Goal: Register for event/course

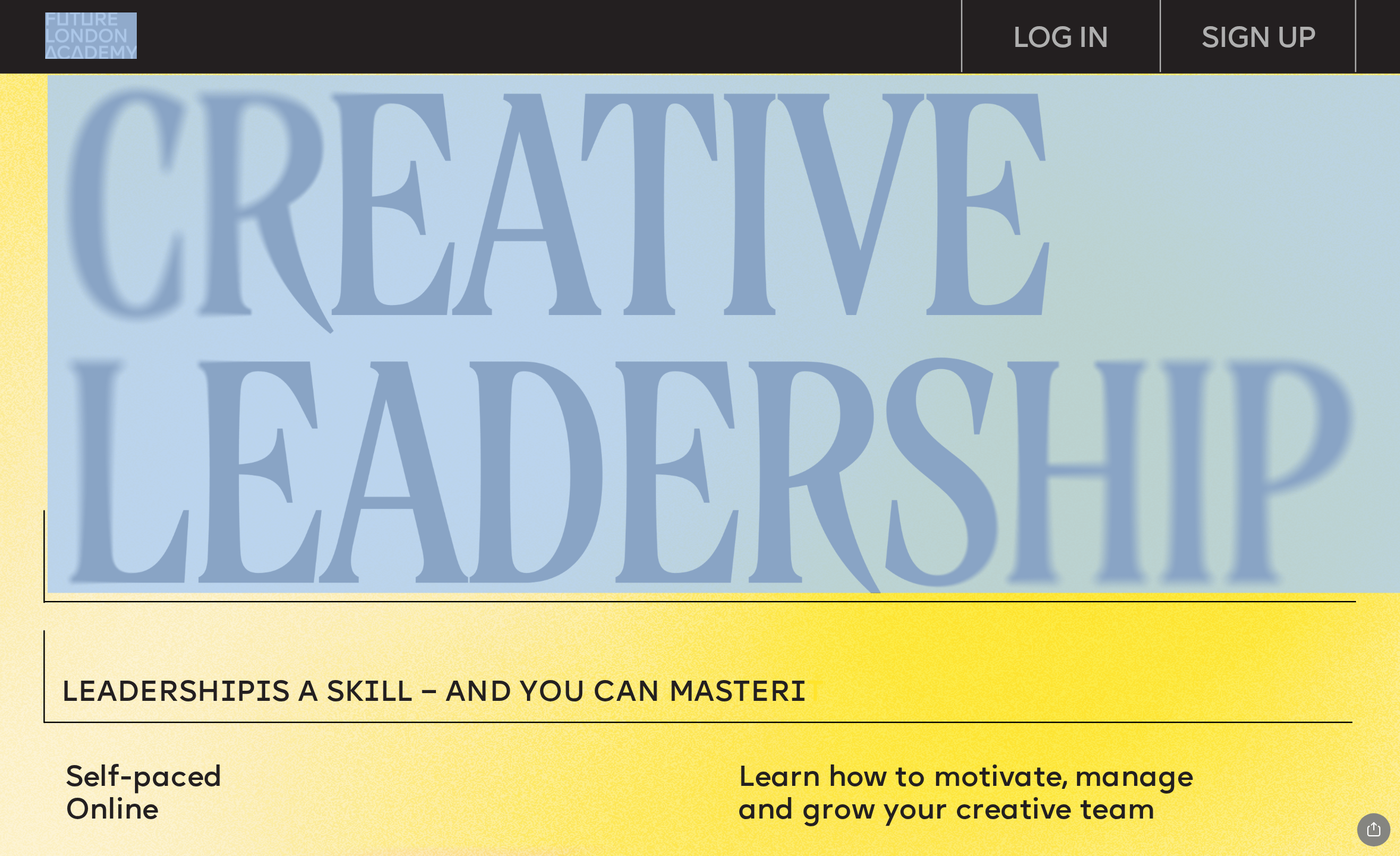
drag, startPoint x: 1395, startPoint y: 66, endPoint x: 1396, endPoint y: 87, distance: 21.0
click at [1397, 91] on article "SIGN UP LOG IN Leadersh i p i s a sk i ll – and you can MASTER i T Learn how to…" at bounding box center [700, 428] width 1400 height 856
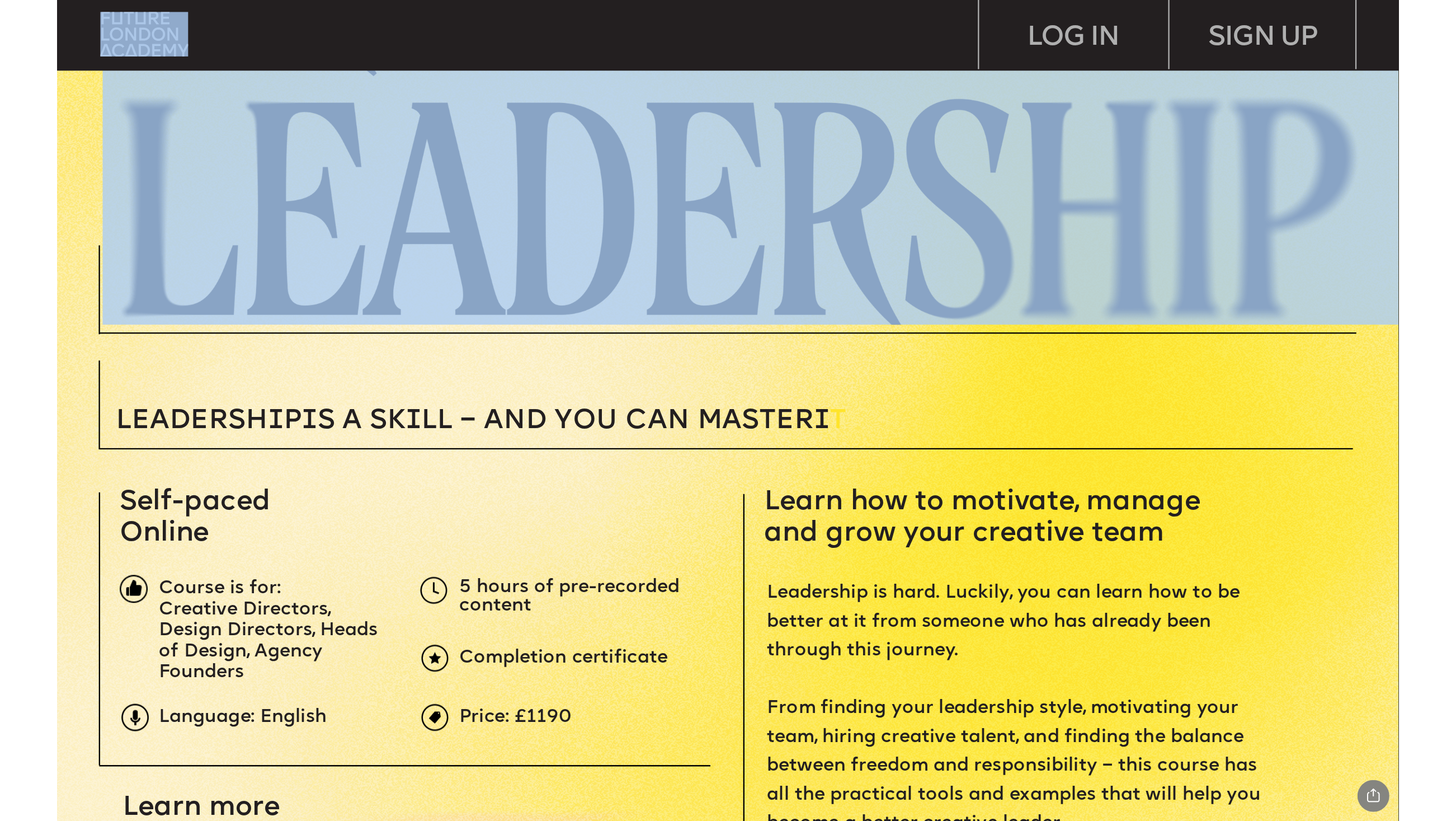
scroll to position [112, 0]
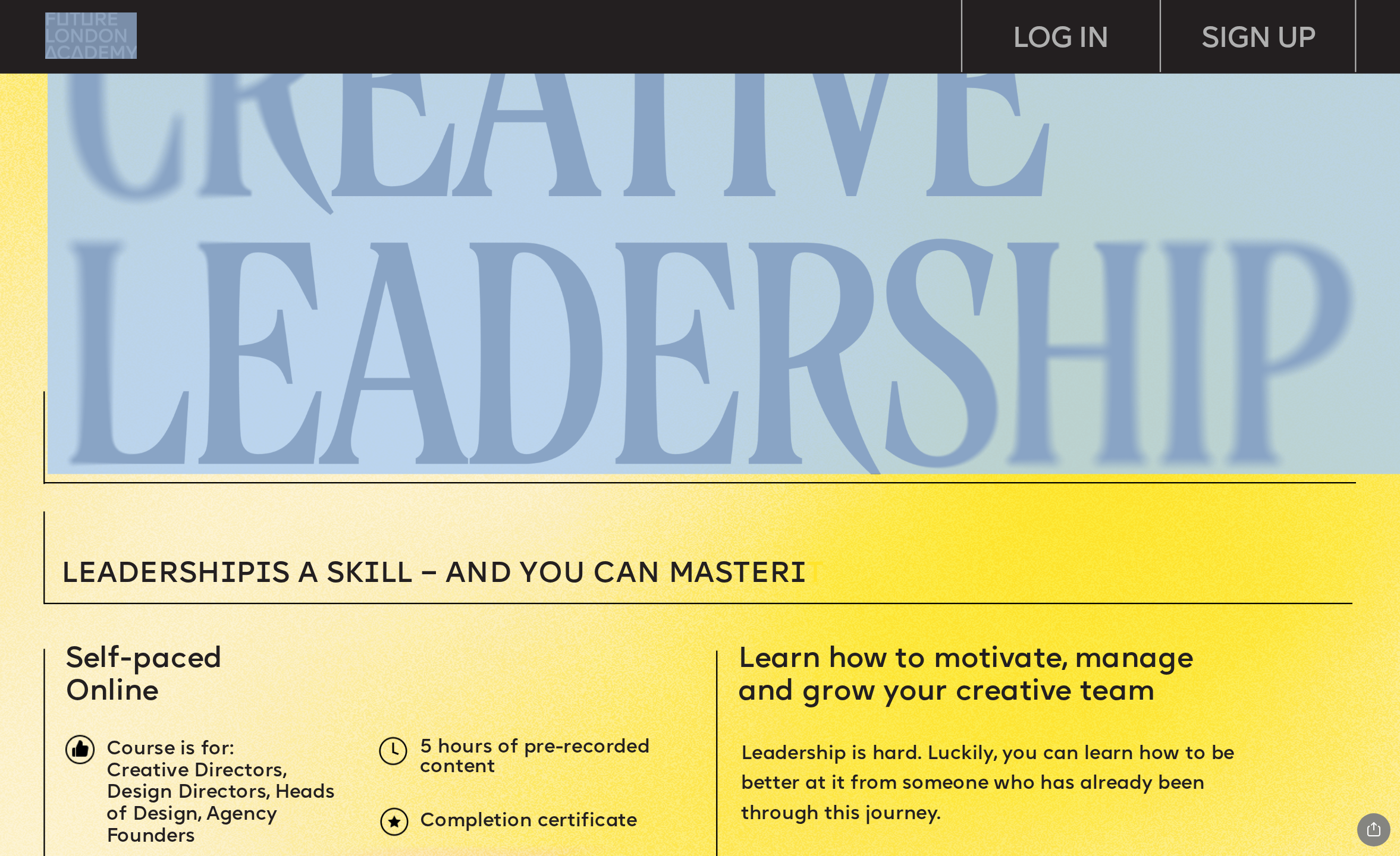
click at [117, 51] on img at bounding box center [90, 35] width 91 height 47
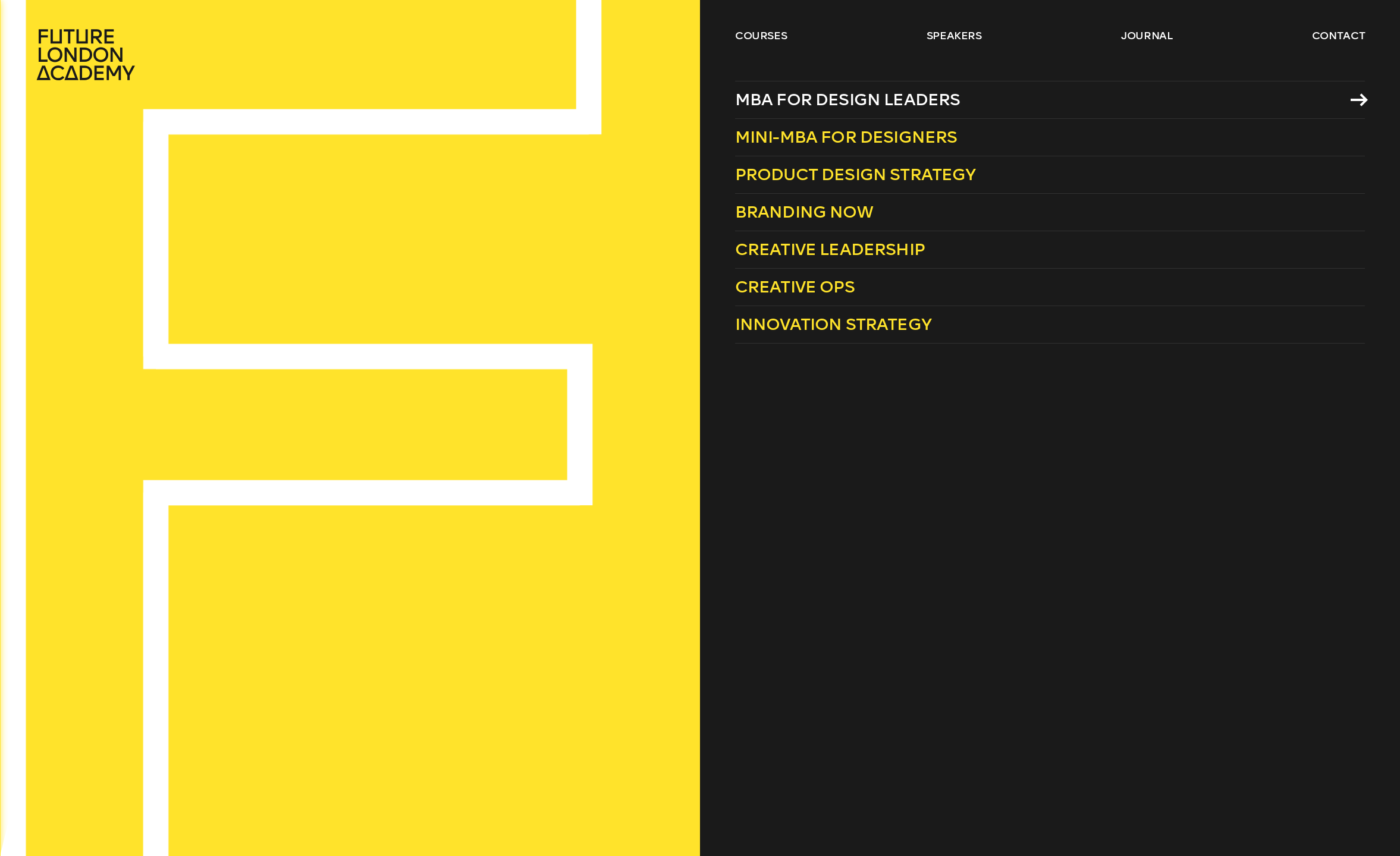
click at [915, 104] on span "MBA for Design Leaders" at bounding box center [848, 99] width 226 height 20
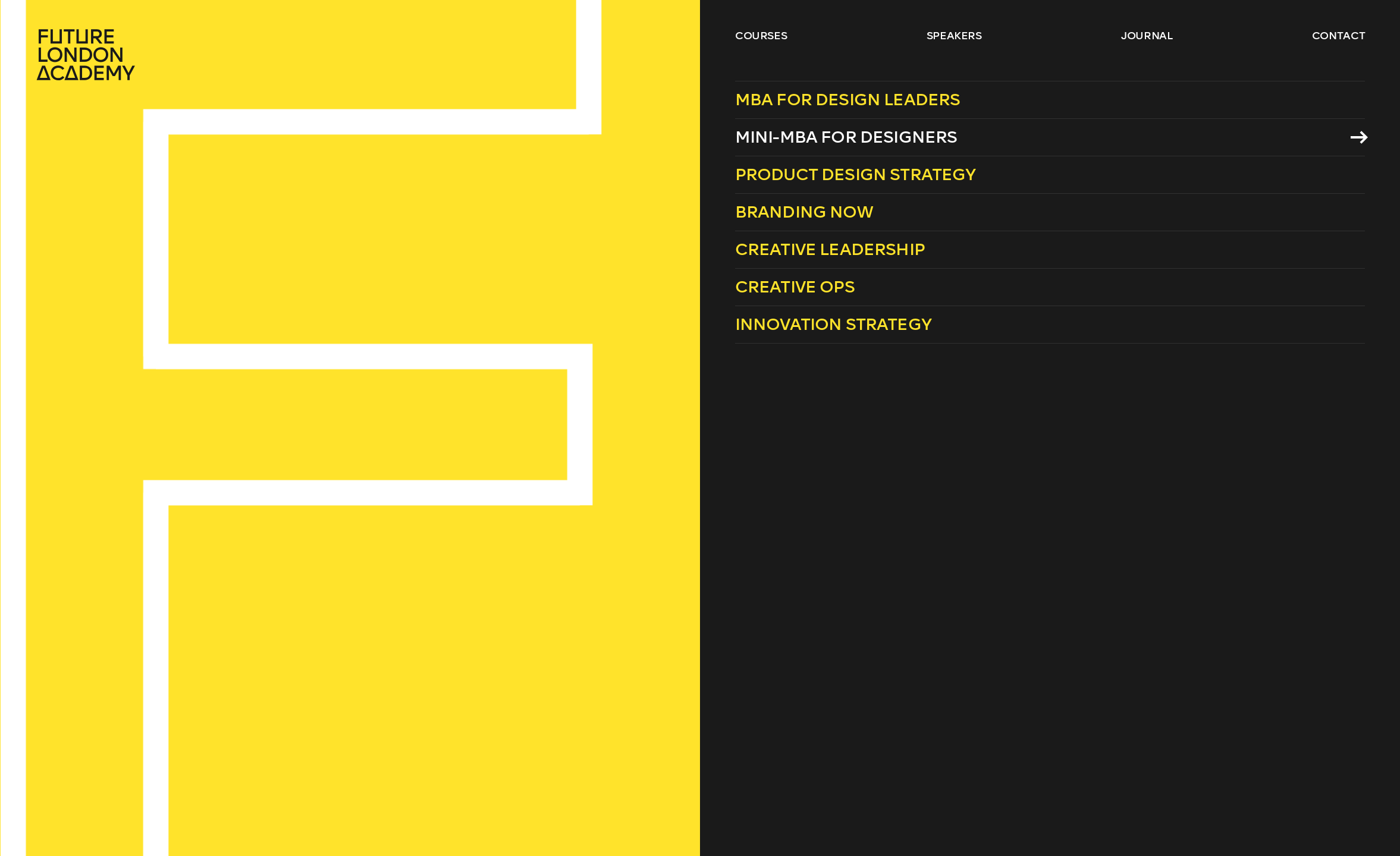
click at [807, 135] on span "Mini-MBA for Designers" at bounding box center [846, 137] width 222 height 20
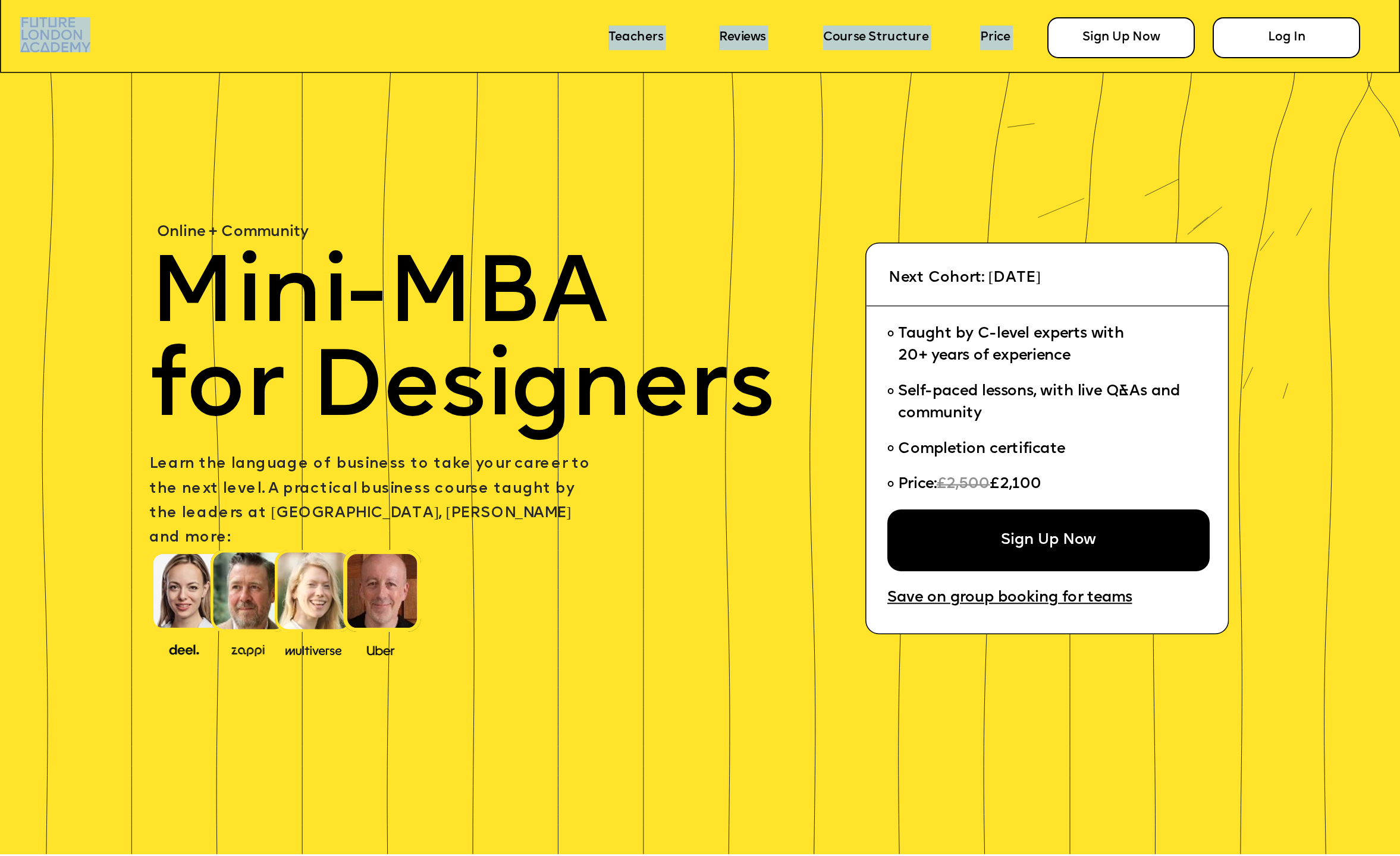
drag, startPoint x: 1382, startPoint y: 67, endPoint x: 1388, endPoint y: 80, distance: 14.3
click at [1384, 79] on article "Sign Up Now Log In Course Structure Reviews Teachers Price Sign Up Now Sign Up …" at bounding box center [700, 428] width 1400 height 856
